Goal: Task Accomplishment & Management: Complete application form

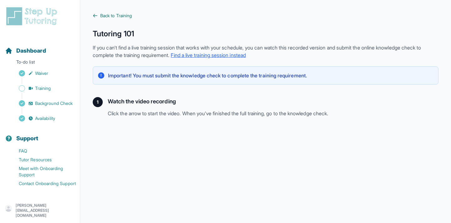
click at [113, 14] on span "Back to Training" at bounding box center [116, 16] width 32 height 6
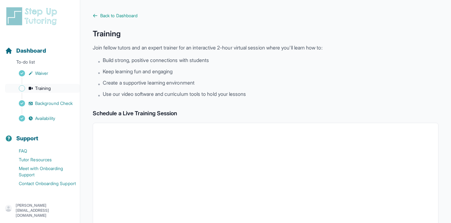
click at [47, 87] on span "Training" at bounding box center [43, 88] width 16 height 6
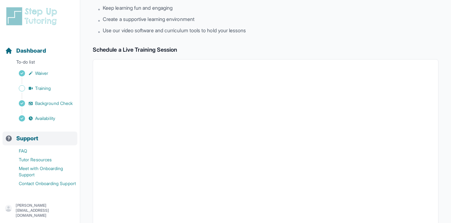
scroll to position [117, 0]
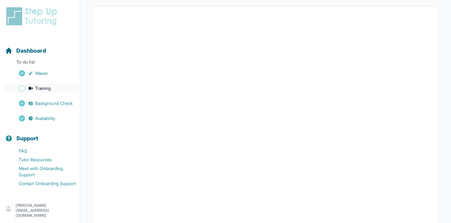
click at [48, 88] on span "Training" at bounding box center [43, 88] width 16 height 6
click at [50, 89] on span "Training" at bounding box center [43, 88] width 16 height 6
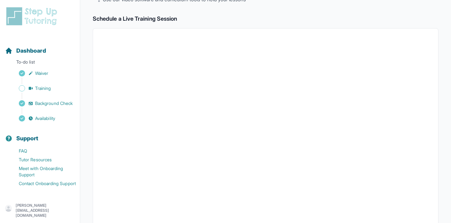
scroll to position [0, 0]
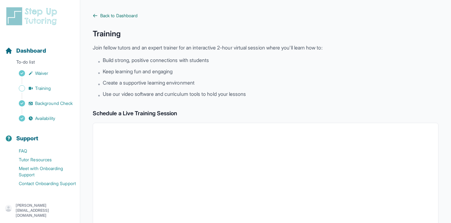
click at [119, 17] on span "Back to Dashboard" at bounding box center [118, 16] width 37 height 6
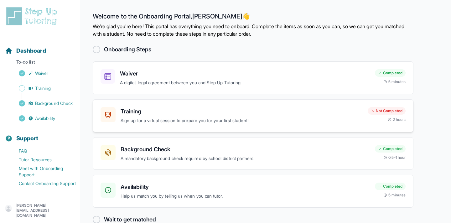
click at [121, 113] on h3 "Training" at bounding box center [242, 111] width 242 height 9
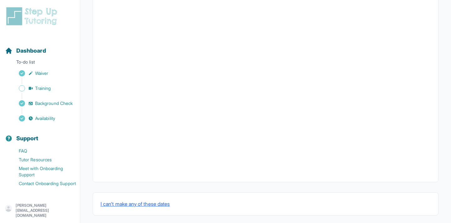
scroll to position [218, 0]
click at [128, 197] on button "I can't make any of these dates" at bounding box center [135, 199] width 69 height 8
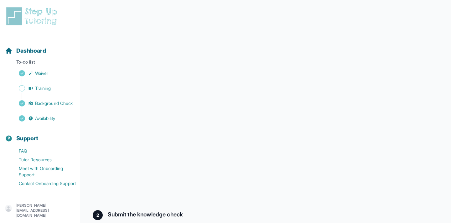
scroll to position [163, 0]
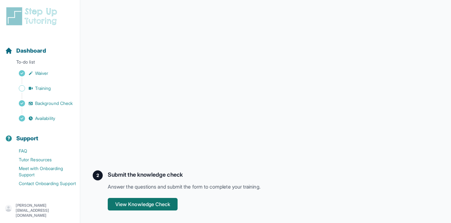
click at [166, 202] on button "View Knowledge Check" at bounding box center [143, 204] width 70 height 13
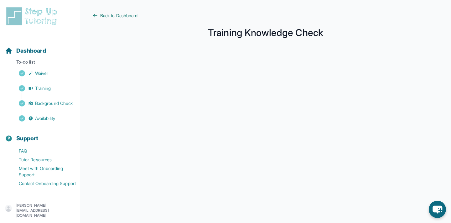
click at [138, 15] on span "Back to Dashboard" at bounding box center [118, 16] width 37 height 6
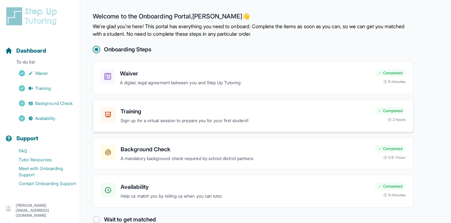
click at [140, 109] on h3 "Training" at bounding box center [245, 111] width 249 height 9
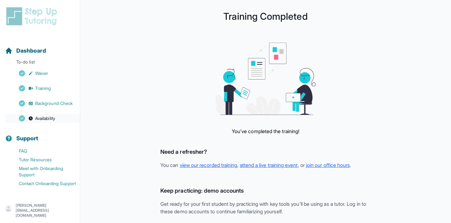
click at [49, 119] on span "Availability" at bounding box center [45, 118] width 20 height 6
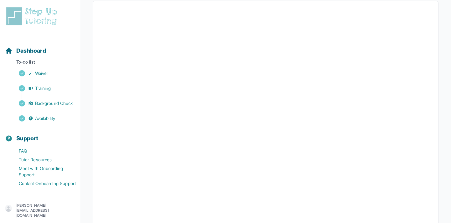
scroll to position [95, 0]
click at [51, 54] on div "Dashboard" at bounding box center [40, 51] width 75 height 14
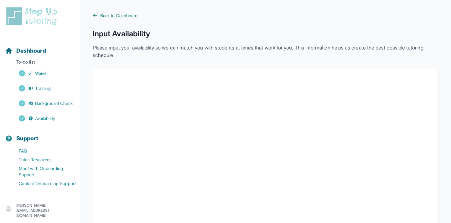
click at [97, 16] on icon at bounding box center [95, 15] width 5 height 5
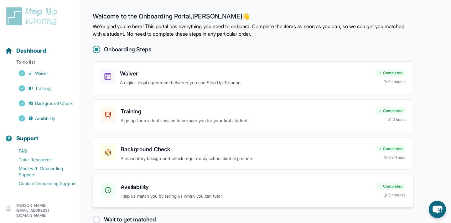
click at [135, 202] on div "Availability Help us match you by telling us when you can tutor. Completed 5 mi…" at bounding box center [253, 191] width 321 height 33
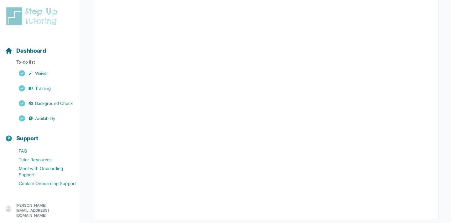
scroll to position [141, 0]
click at [52, 123] on link "Availability" at bounding box center [42, 118] width 75 height 9
click at [52, 120] on span "Availability" at bounding box center [45, 118] width 20 height 6
click at [56, 104] on span "Background Check" at bounding box center [54, 103] width 38 height 6
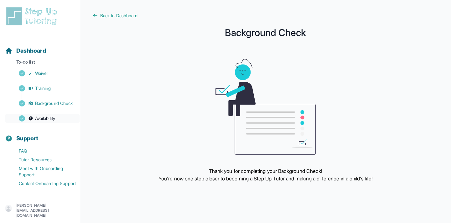
click at [53, 120] on span "Availability" at bounding box center [45, 118] width 20 height 6
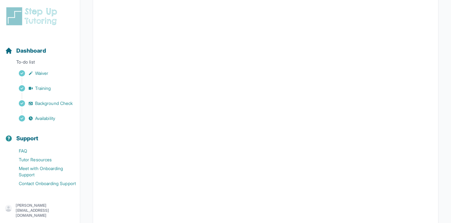
scroll to position [141, 0]
click at [33, 53] on span "Dashboard" at bounding box center [31, 50] width 30 height 9
